Goal: Find specific page/section: Find specific page/section

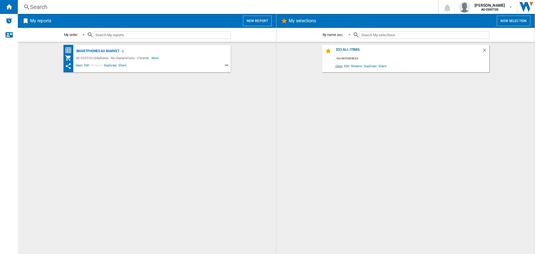
click at [337, 67] on span "Open" at bounding box center [339, 66] width 9 height 8
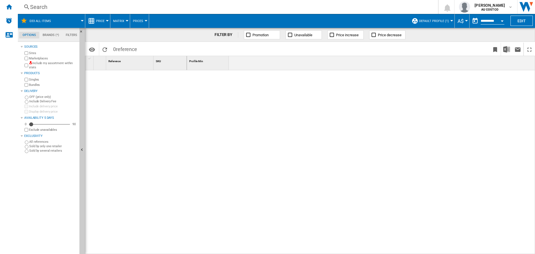
click at [376, 104] on div at bounding box center [361, 162] width 349 height 184
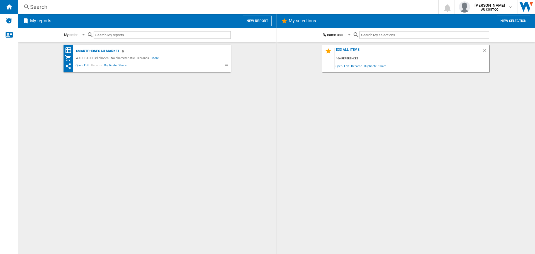
click at [345, 49] on div "D33 all items" at bounding box center [408, 52] width 147 height 8
